Goal: Navigation & Orientation: Find specific page/section

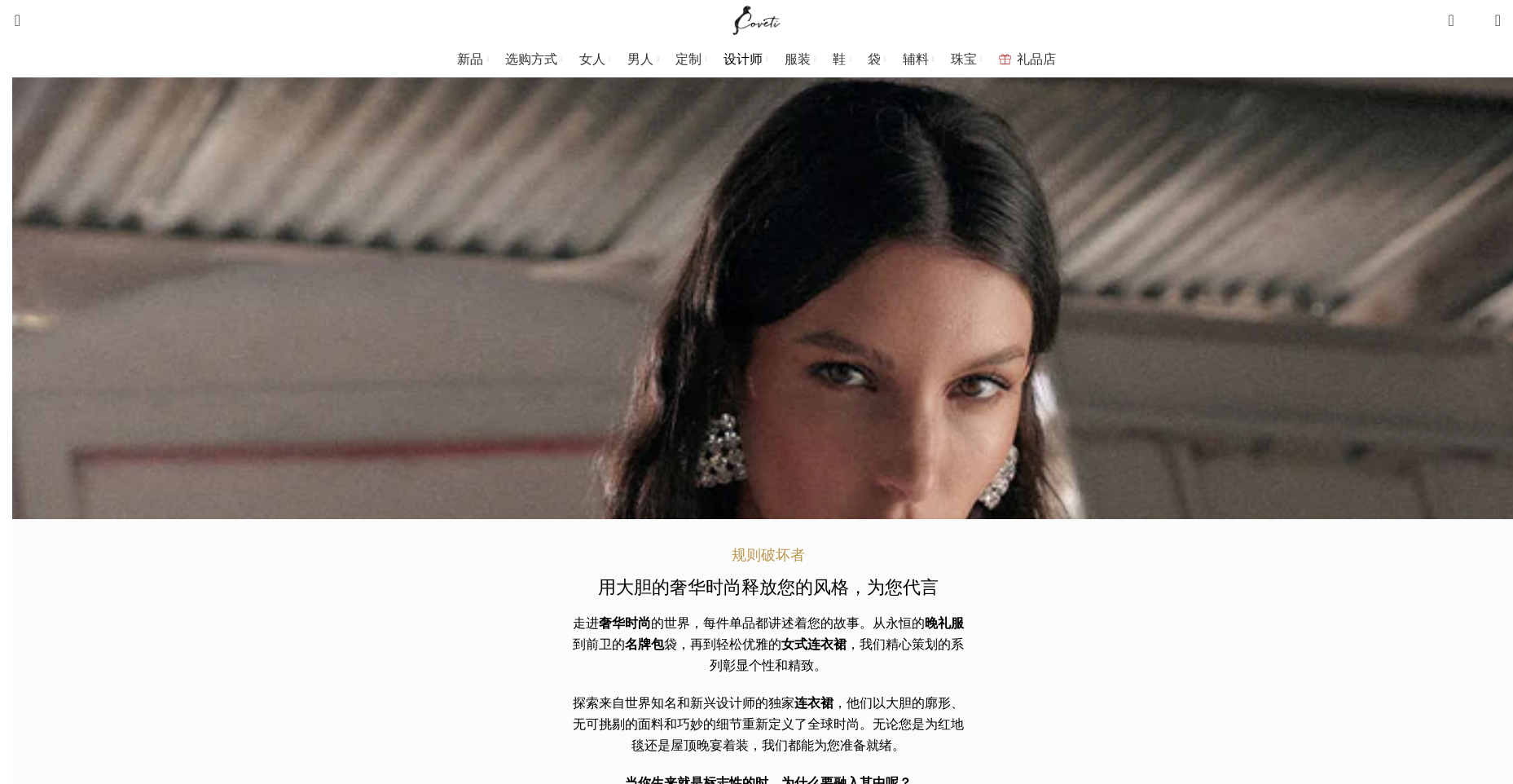
click at [746, 53] on span "设计师" at bounding box center [743, 59] width 39 height 15
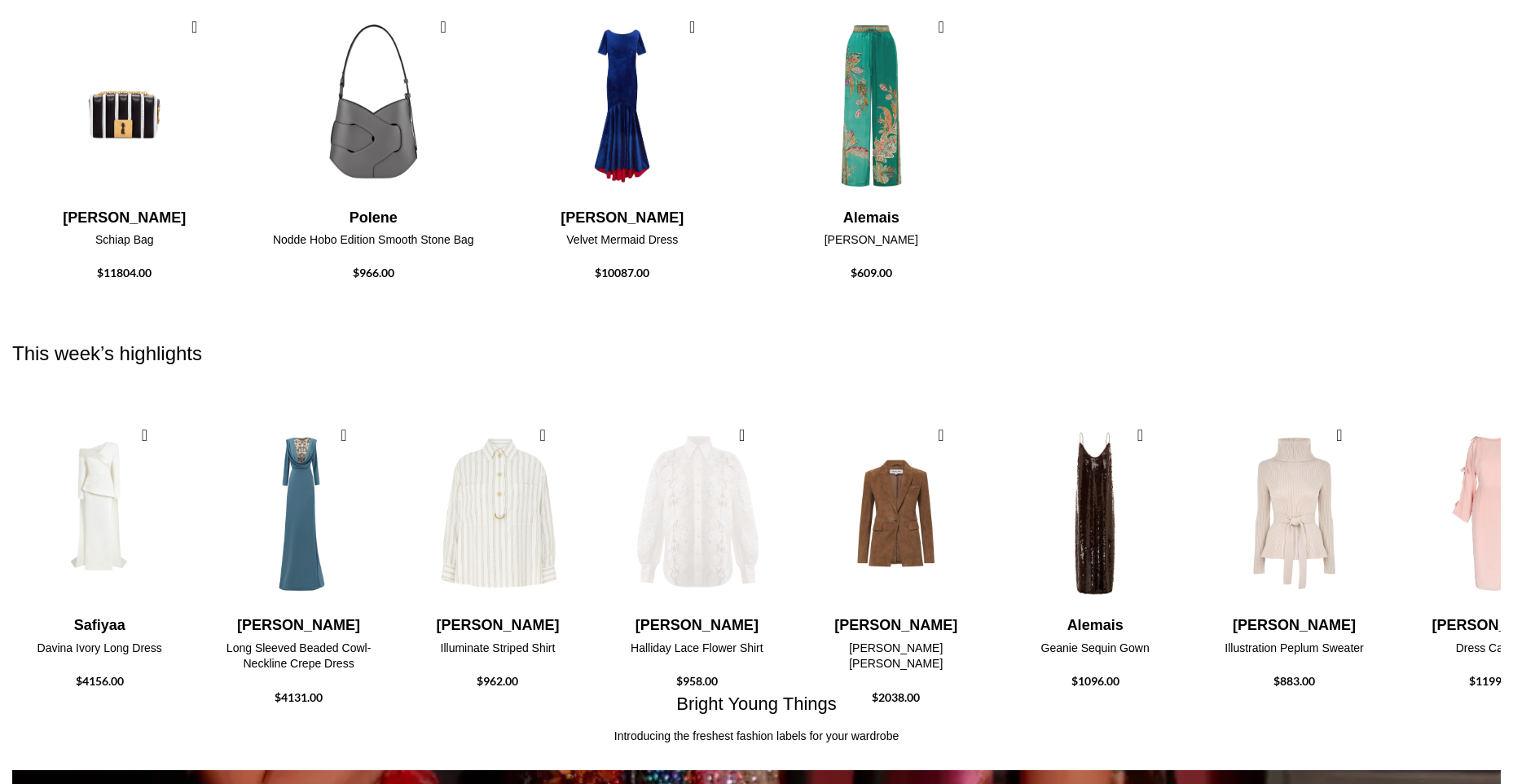
scroll to position [3351, 0]
